Goal: Transaction & Acquisition: Purchase product/service

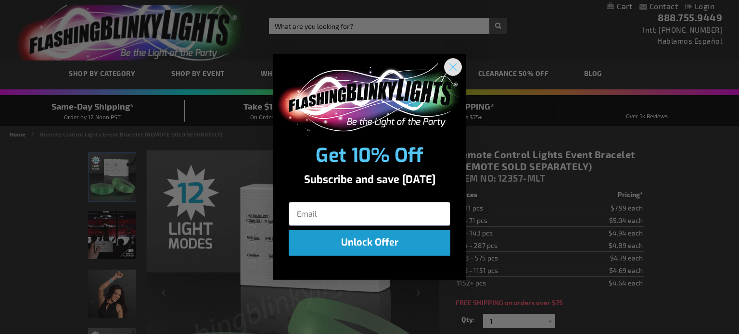
click at [449, 67] on circle "Close dialog" at bounding box center [453, 67] width 16 height 16
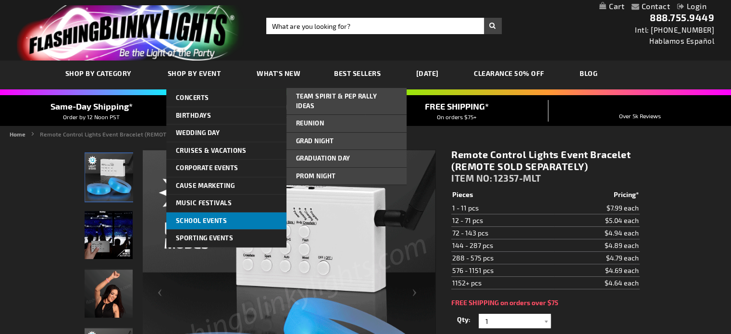
click at [204, 217] on span "School Events" at bounding box center [201, 221] width 51 height 8
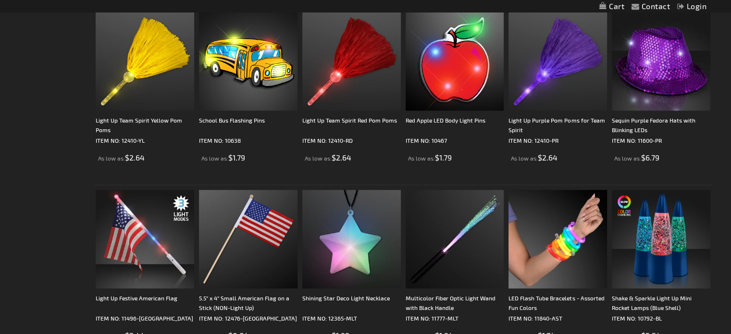
scroll to position [905, 0]
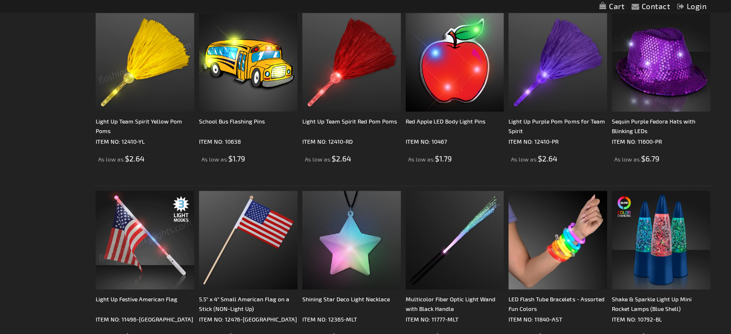
click at [157, 93] on img at bounding box center [145, 62] width 99 height 99
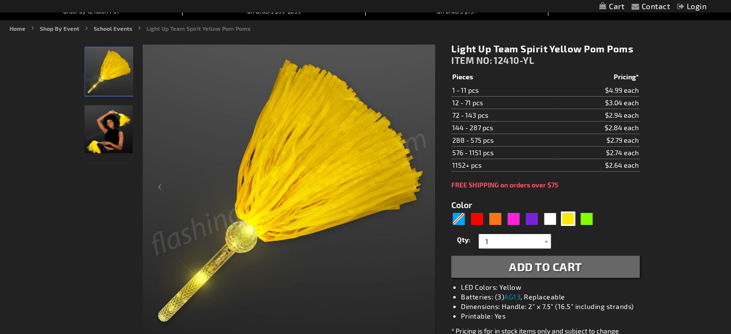
scroll to position [108, 0]
click at [121, 134] on img "Woman displaying Light Up Yellow Pom Pom" at bounding box center [109, 129] width 48 height 48
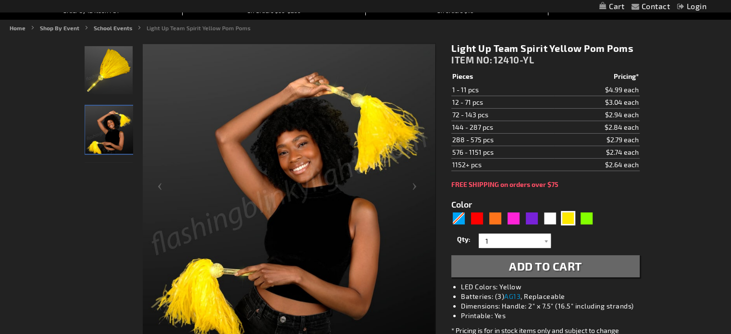
click at [121, 134] on img "Woman displaying Light Up Yellow Pom Pom" at bounding box center [109, 130] width 48 height 48
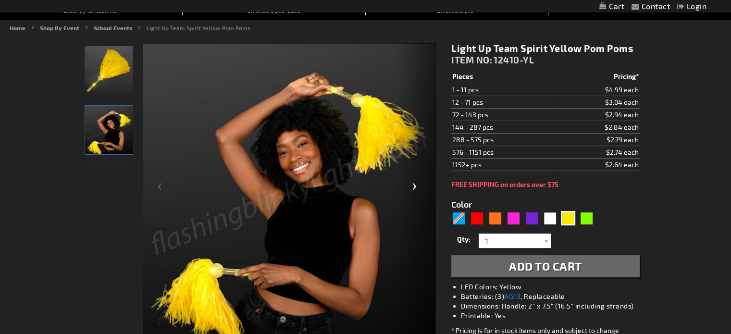
click at [409, 189] on div "Next" at bounding box center [416, 190] width 38 height 295
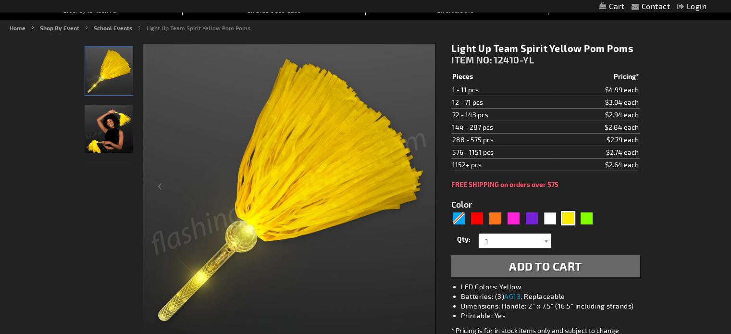
click at [544, 242] on div at bounding box center [546, 241] width 10 height 14
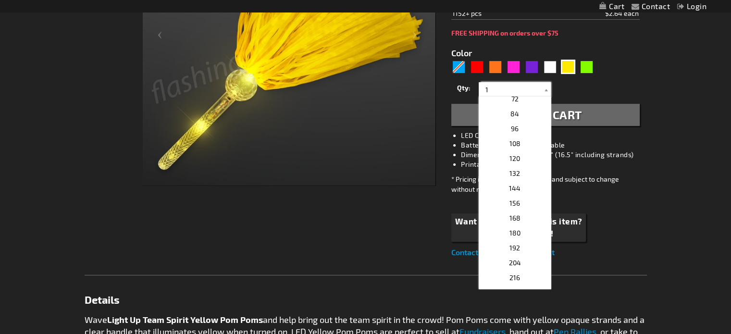
scroll to position [210, 0]
click at [519, 176] on p "108" at bounding box center [515, 177] width 72 height 15
type input "108"
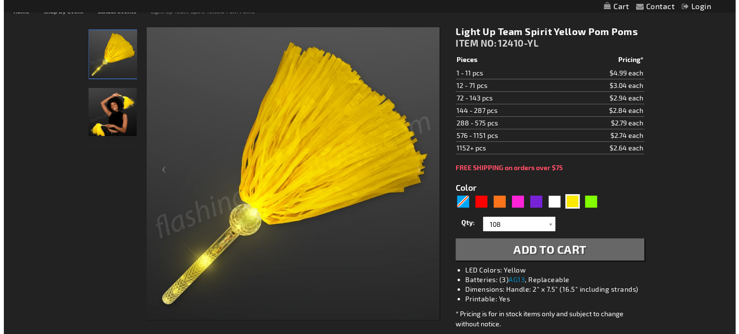
scroll to position [123, 0]
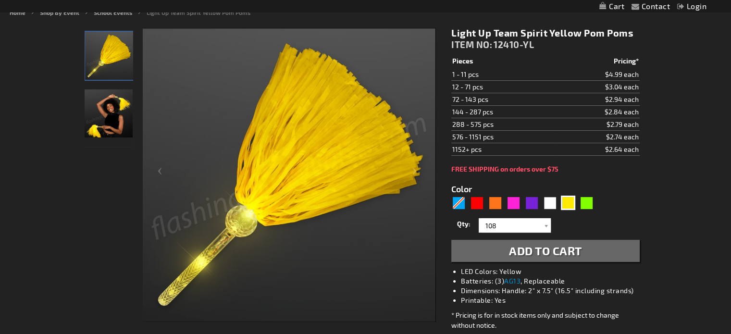
click at [517, 248] on span "Add to Cart" at bounding box center [545, 251] width 73 height 14
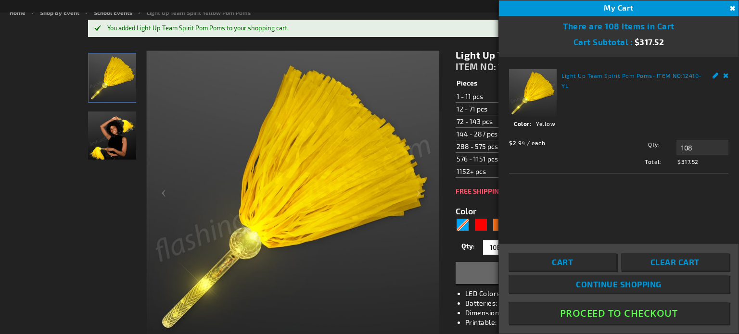
click at [571, 288] on link "Continue Shopping" at bounding box center [618, 284] width 220 height 17
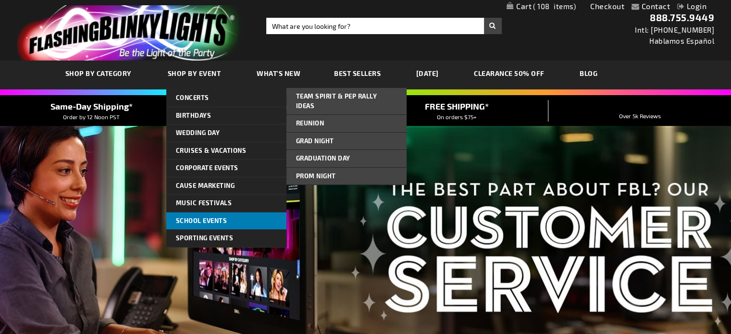
click at [218, 215] on link "School Events" at bounding box center [226, 221] width 120 height 17
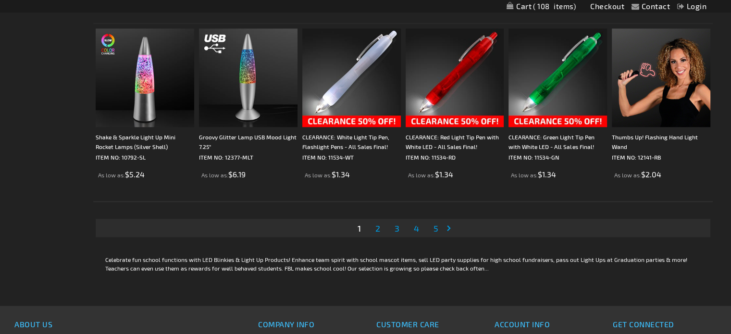
scroll to position [1785, 0]
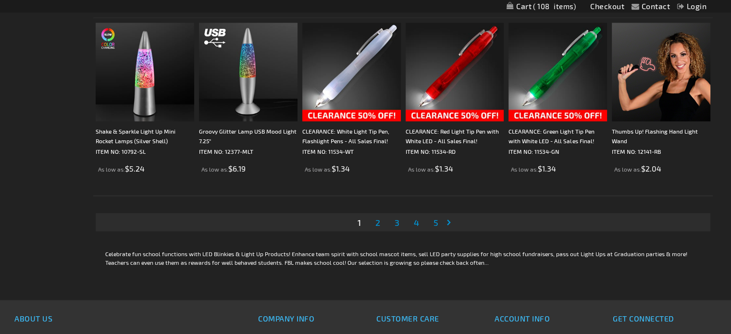
click at [377, 226] on span "2" at bounding box center [378, 222] width 5 height 11
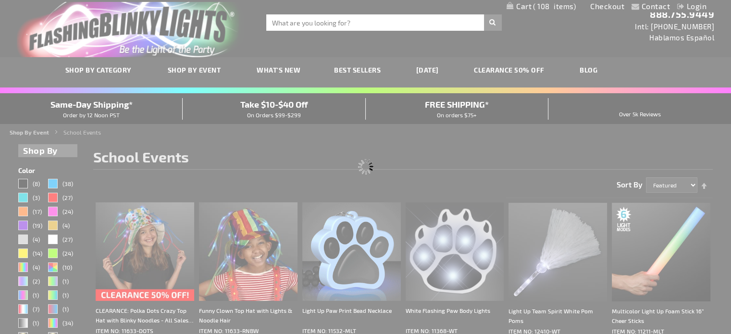
scroll to position [0, 0]
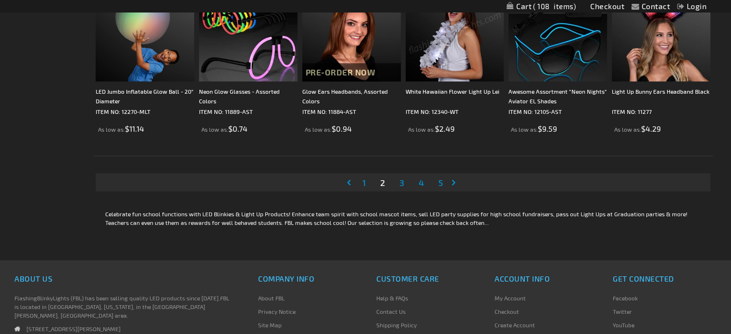
scroll to position [1822, 0]
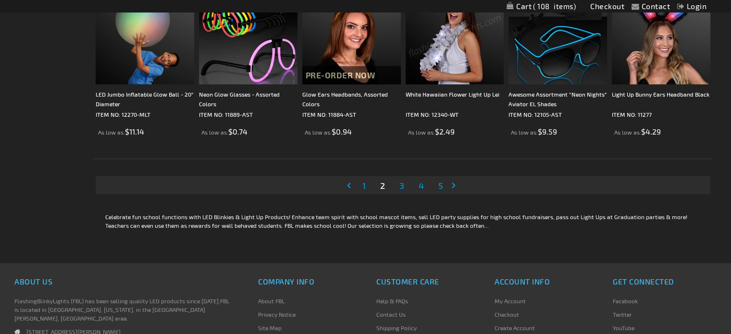
click at [400, 183] on span "3" at bounding box center [402, 185] width 5 height 11
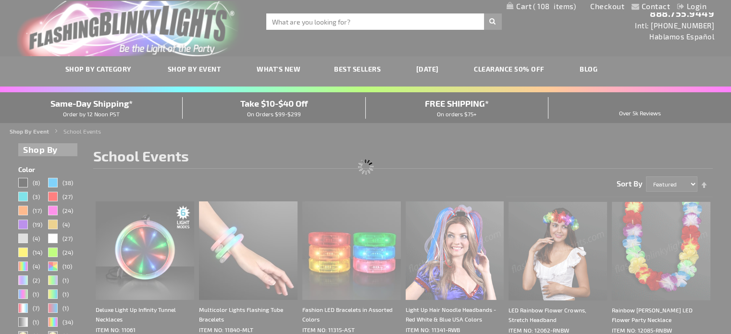
scroll to position [0, 0]
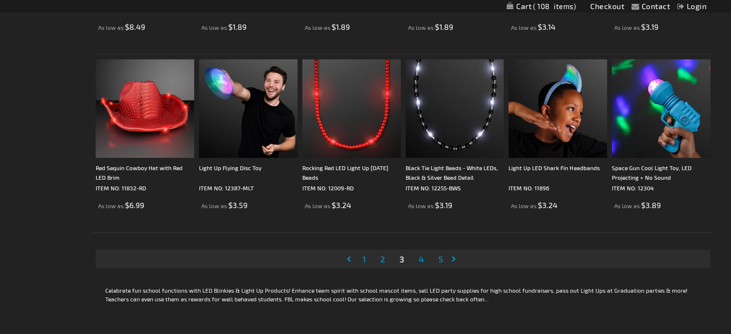
scroll to position [1757, 0]
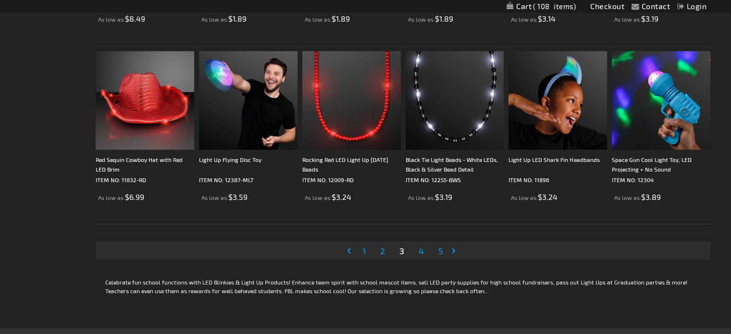
click at [424, 248] on span "4" at bounding box center [421, 250] width 5 height 11
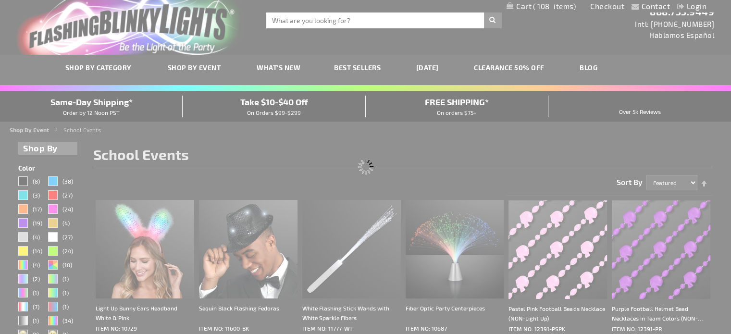
scroll to position [0, 0]
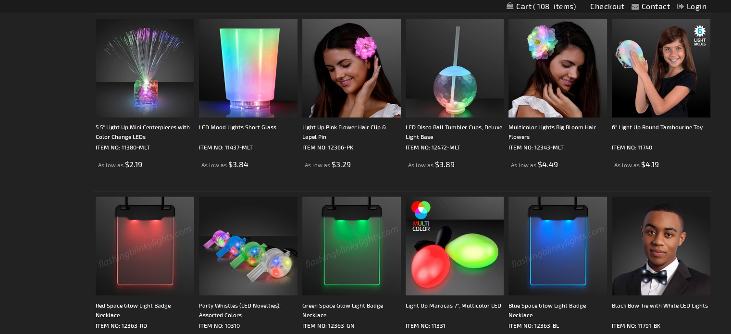
scroll to position [1754, 0]
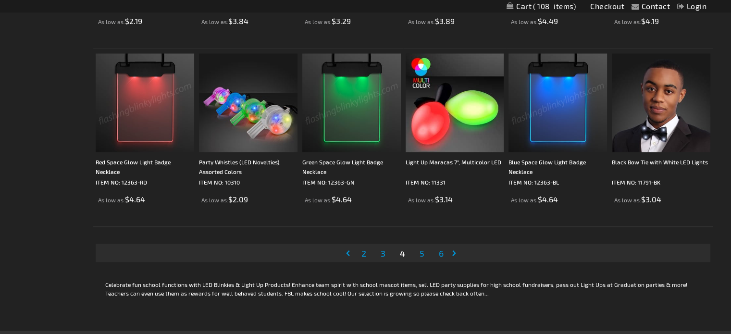
click at [420, 253] on span "5" at bounding box center [422, 253] width 5 height 11
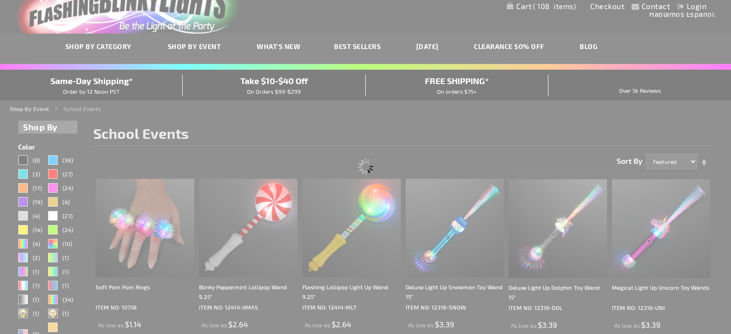
scroll to position [0, 0]
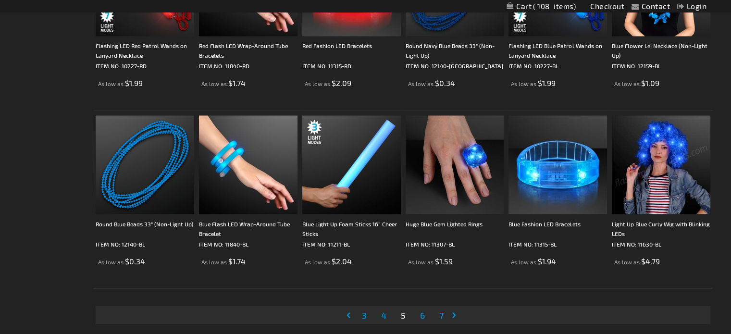
scroll to position [1684, 0]
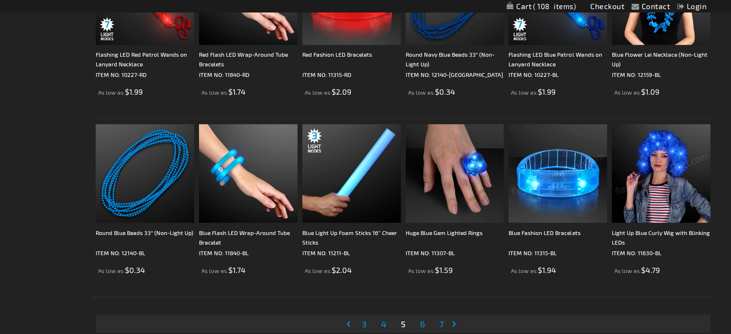
click at [555, 194] on img at bounding box center [558, 173] width 99 height 99
click at [560, 176] on img at bounding box center [558, 173] width 99 height 99
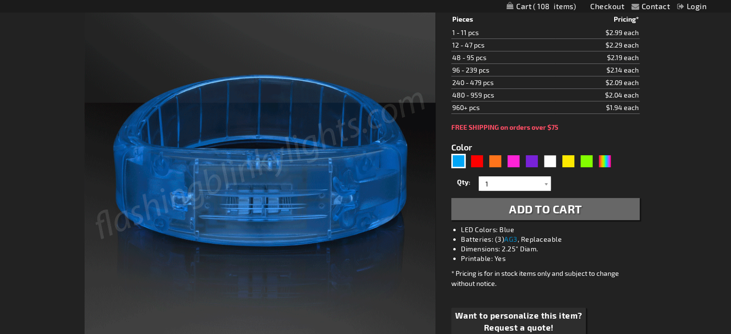
scroll to position [163, 0]
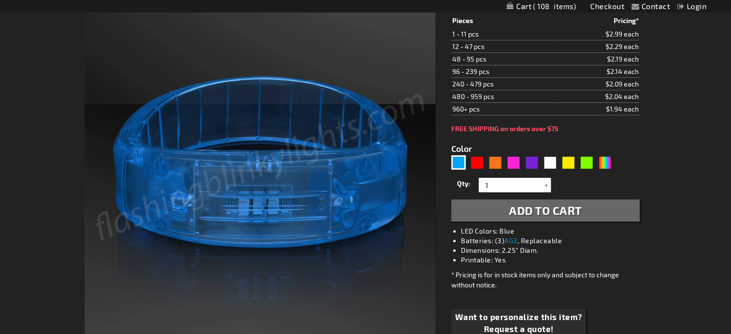
click at [548, 183] on div at bounding box center [546, 185] width 10 height 14
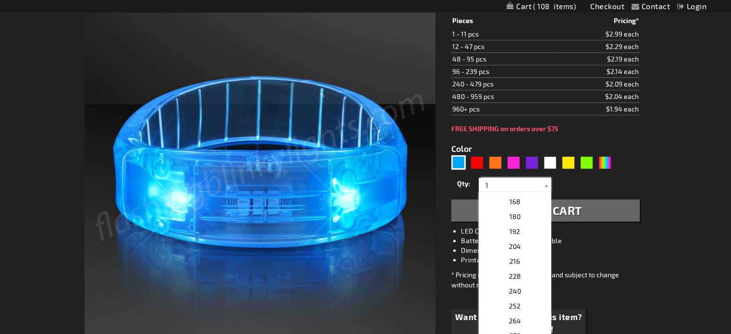
scroll to position [349, 0]
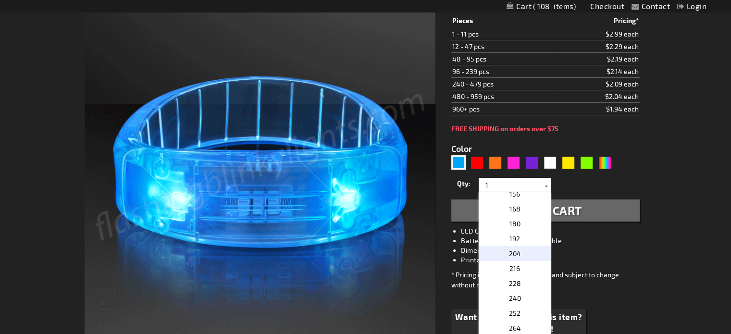
click at [510, 250] on span "204" at bounding box center [515, 254] width 12 height 8
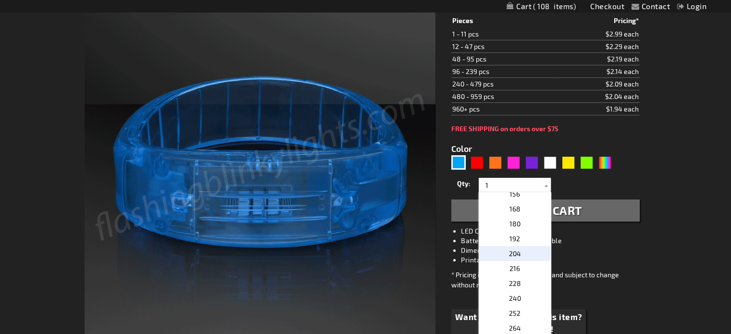
type input "204"
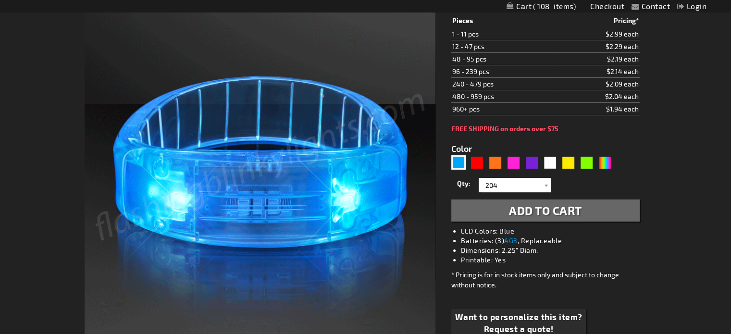
click at [533, 213] on span "Add to Cart" at bounding box center [545, 210] width 73 height 14
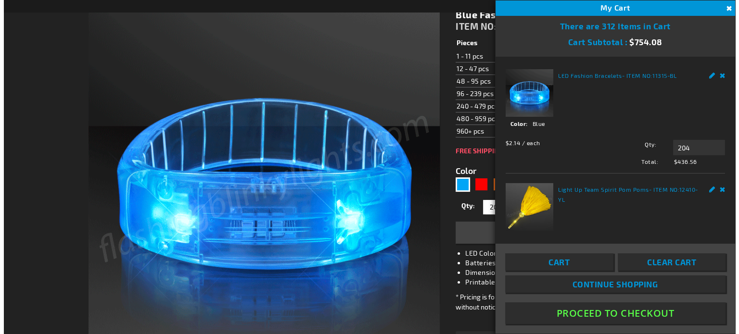
scroll to position [185, 0]
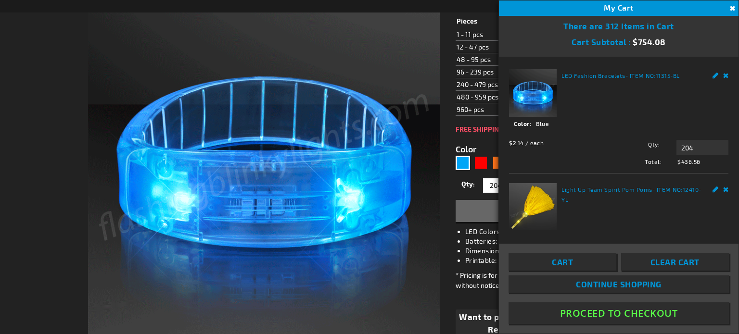
click at [601, 286] on span "Continue Shopping" at bounding box center [619, 284] width 86 height 10
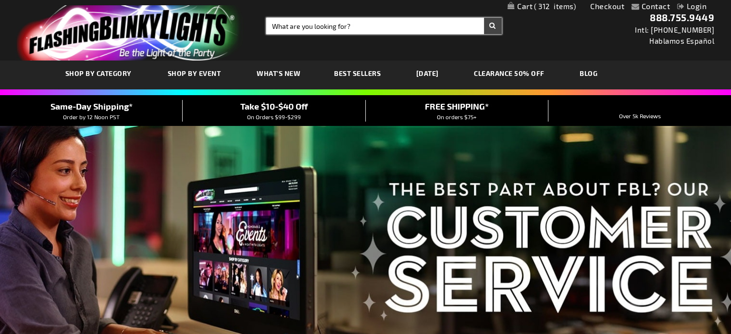
click at [410, 24] on input "Search" at bounding box center [384, 26] width 236 height 16
type input "TAM"
click at [484, 18] on button "Search" at bounding box center [493, 26] width 18 height 16
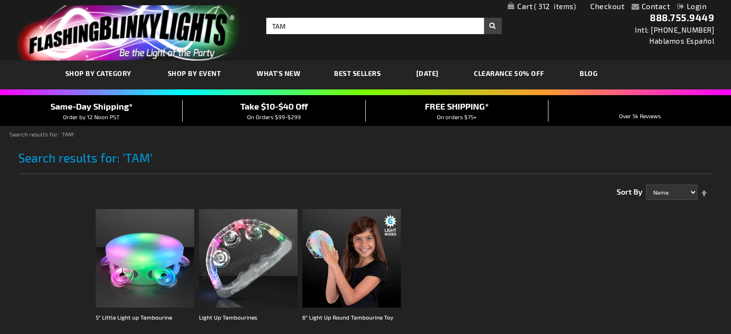
click at [261, 251] on img at bounding box center [248, 258] width 99 height 99
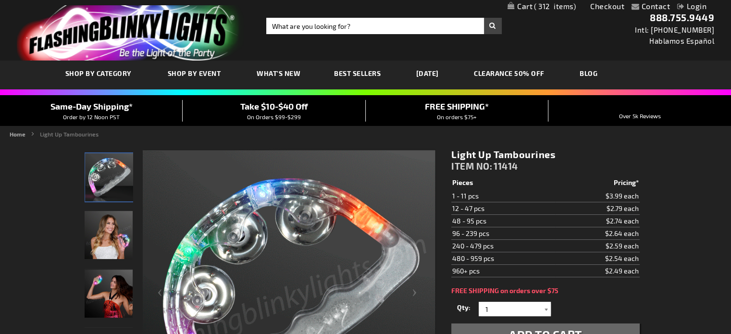
click at [547, 311] on div at bounding box center [546, 309] width 10 height 14
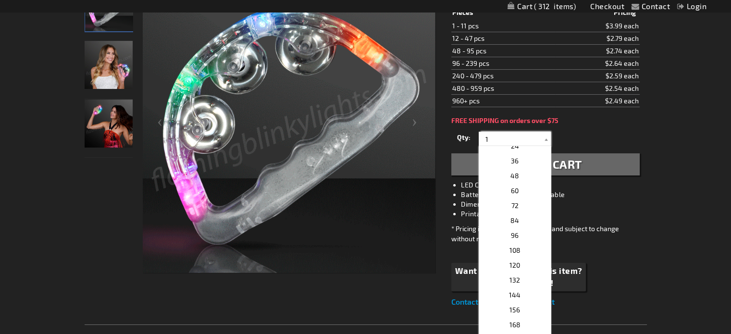
scroll to position [179, 0]
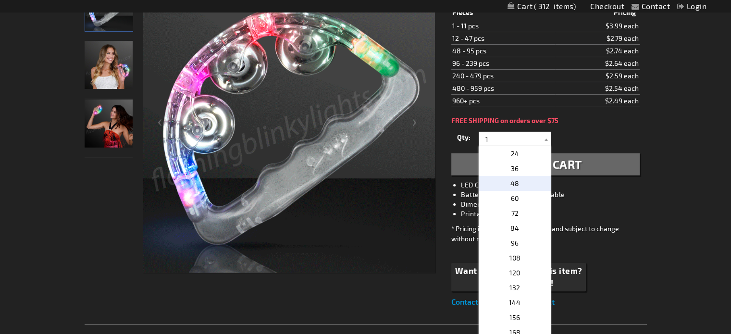
click at [511, 182] on span "48" at bounding box center [515, 183] width 9 height 8
type input "48"
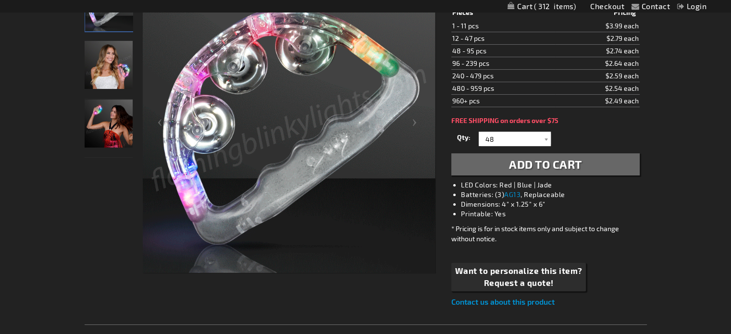
click at [517, 160] on span "Add to Cart" at bounding box center [545, 164] width 73 height 14
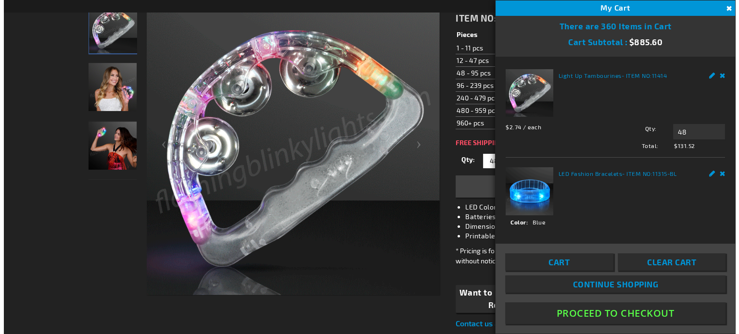
scroll to position [192, 0]
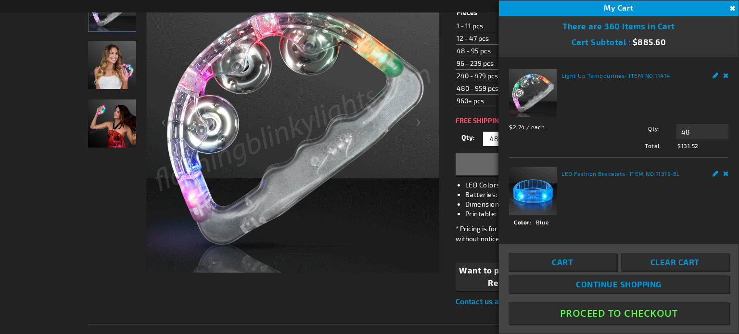
click at [616, 287] on span "Continue Shopping" at bounding box center [619, 284] width 86 height 10
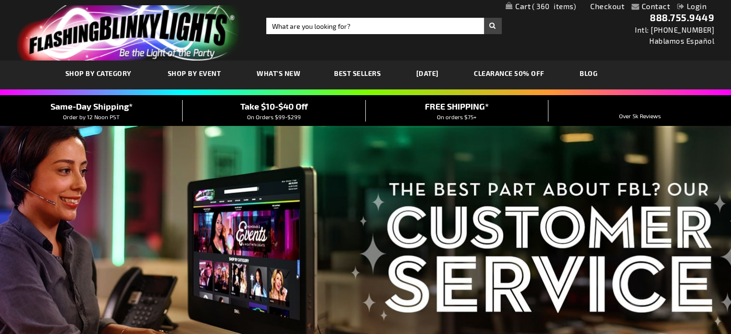
click at [281, 76] on span "What's New" at bounding box center [279, 73] width 44 height 8
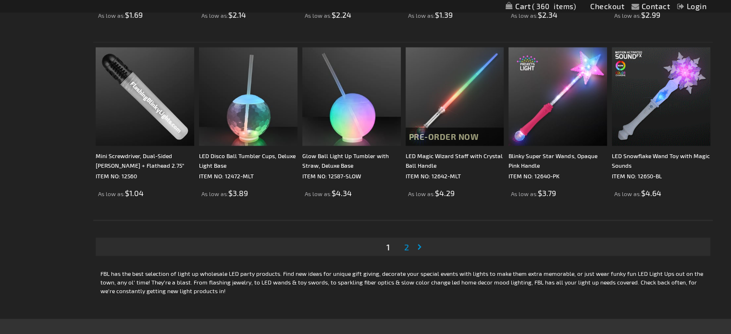
scroll to position [1797, 0]
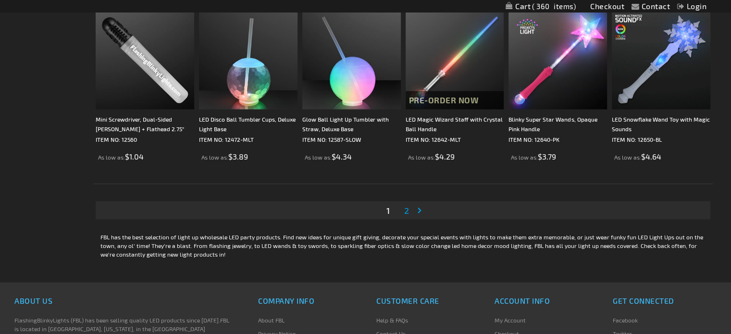
click at [409, 208] on span "2" at bounding box center [406, 210] width 5 height 11
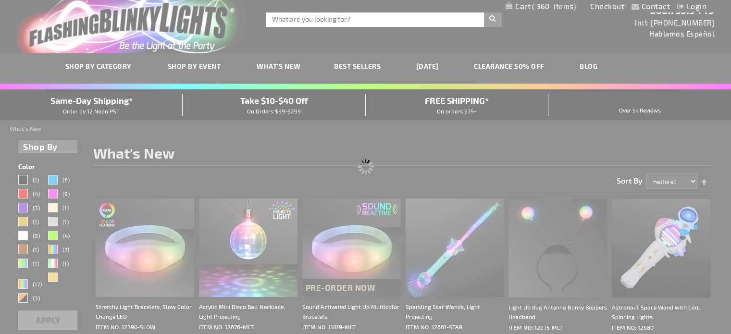
scroll to position [0, 0]
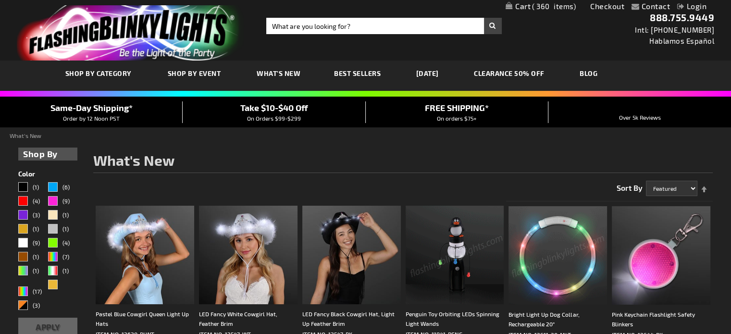
click at [512, 4] on link "My Cart 360 360 items" at bounding box center [541, 6] width 70 height 9
